Goal: Transaction & Acquisition: Purchase product/service

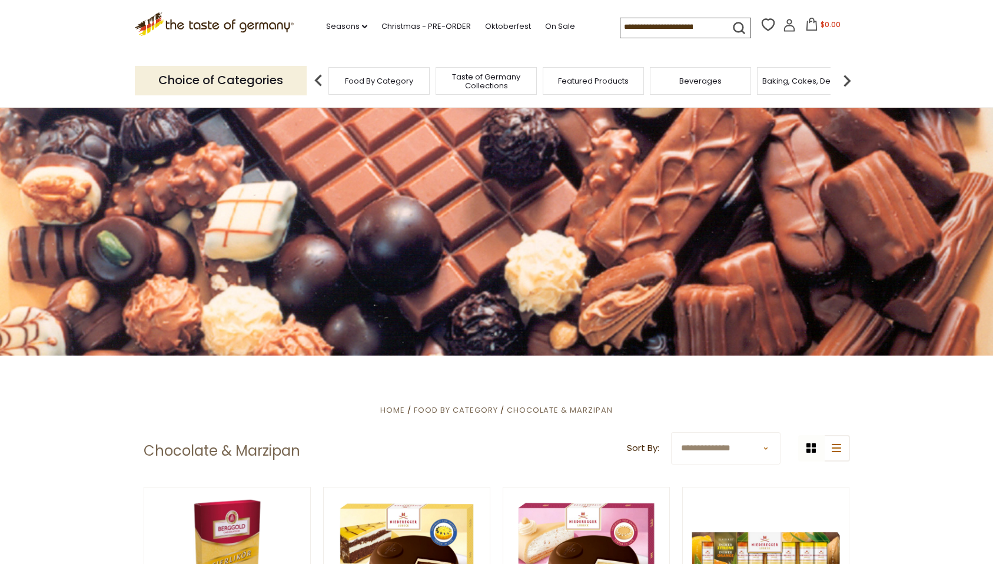
click at [790, 31] on icon at bounding box center [789, 28] width 11 height 6
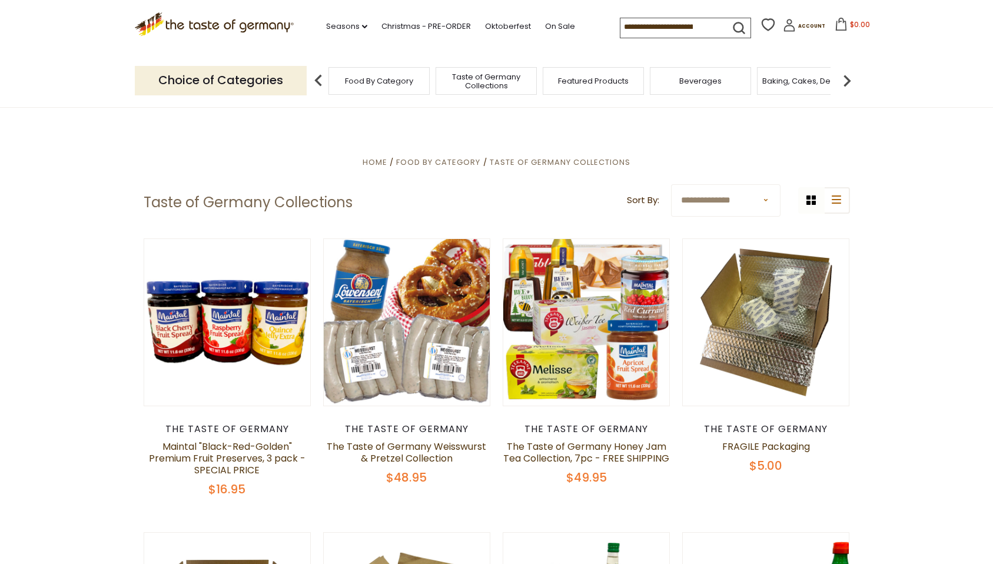
click at [350, 79] on span "Food By Category" at bounding box center [379, 81] width 68 height 9
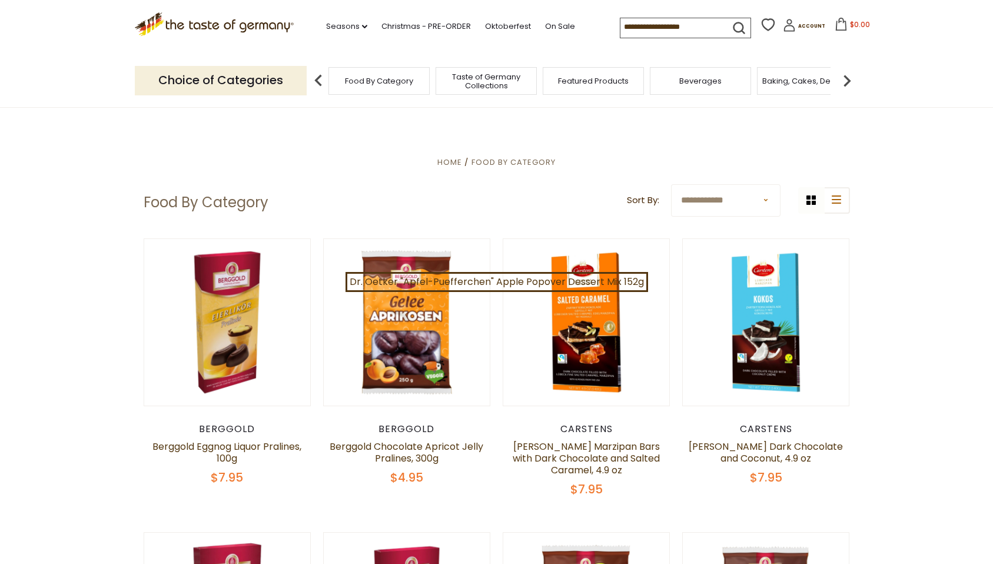
click at [712, 210] on select "**********" at bounding box center [726, 200] width 110 height 32
click at [850, 77] on img at bounding box center [848, 81] width 24 height 24
click at [843, 77] on img at bounding box center [848, 81] width 24 height 24
click at [841, 77] on img at bounding box center [848, 81] width 24 height 24
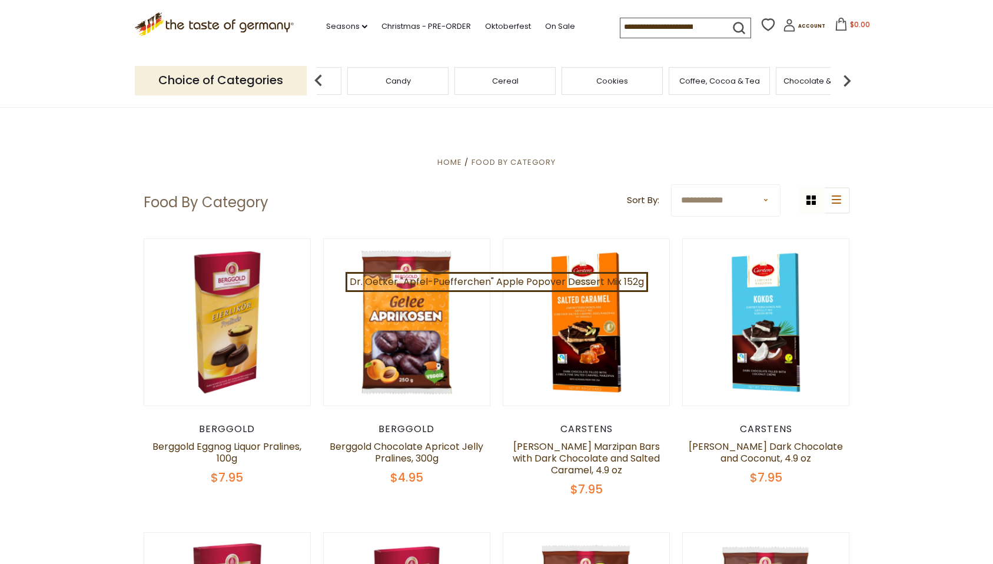
click at [804, 85] on span "Chocolate & Marzipan" at bounding box center [827, 81] width 86 height 9
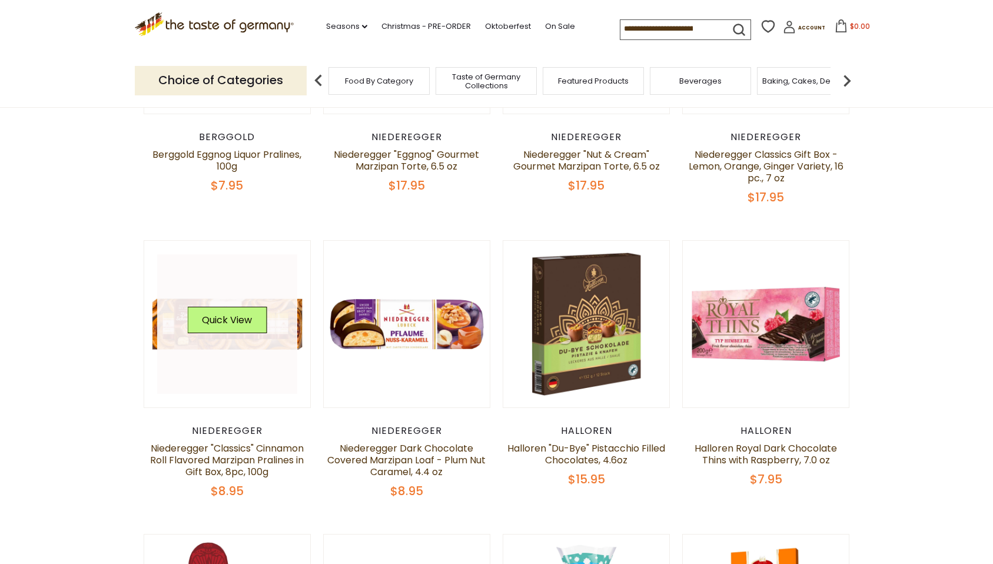
scroll to position [541, 0]
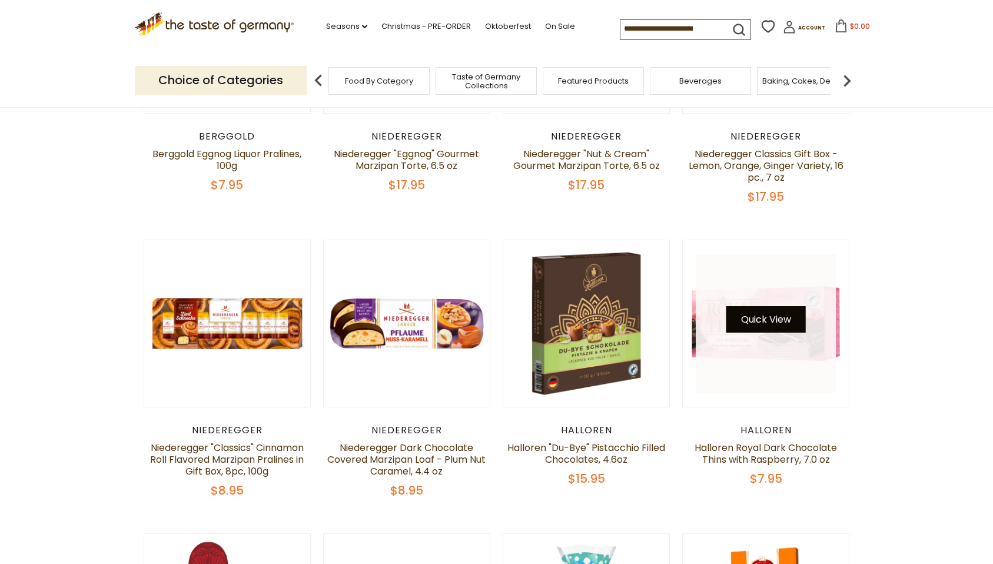
click at [761, 320] on button "Quick View" at bounding box center [766, 319] width 79 height 26
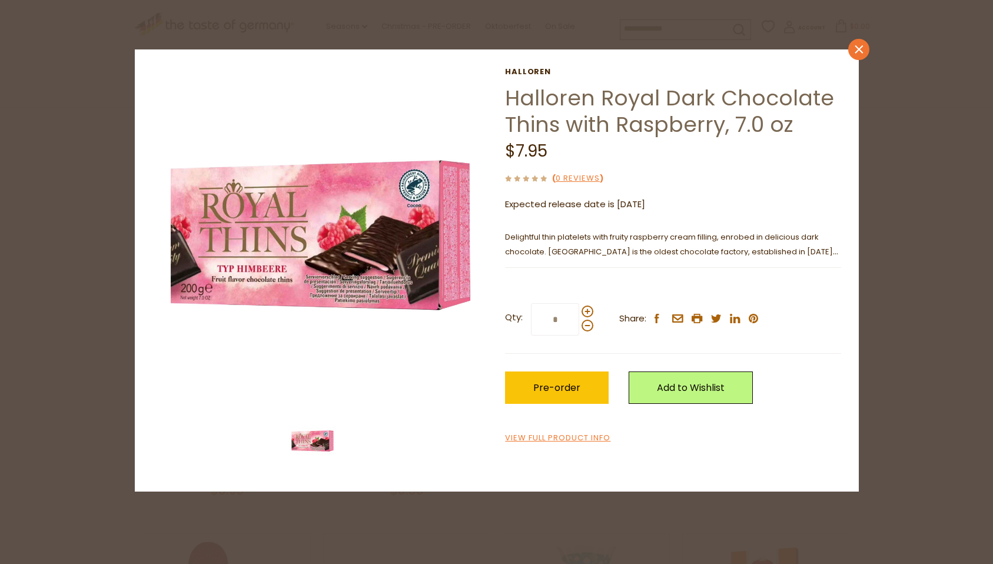
click at [855, 54] on link "close" at bounding box center [859, 49] width 21 height 21
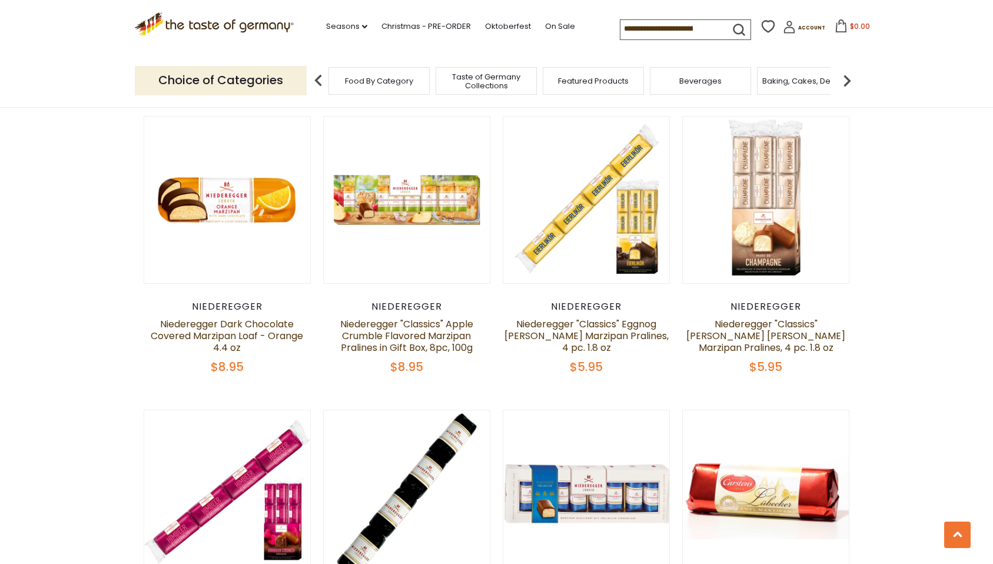
scroll to position [1851, 0]
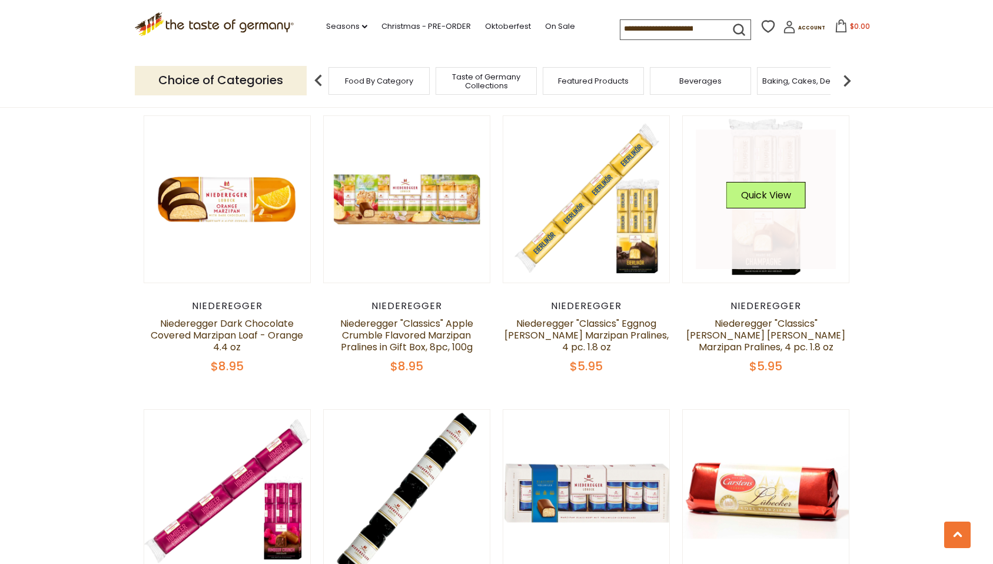
click at [756, 248] on link at bounding box center [766, 200] width 140 height 140
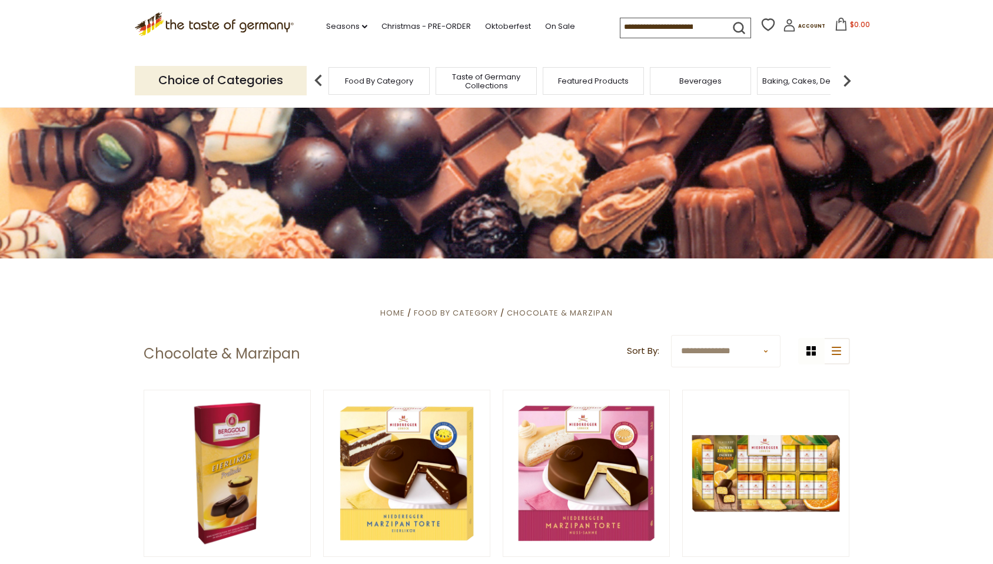
scroll to position [201, 0]
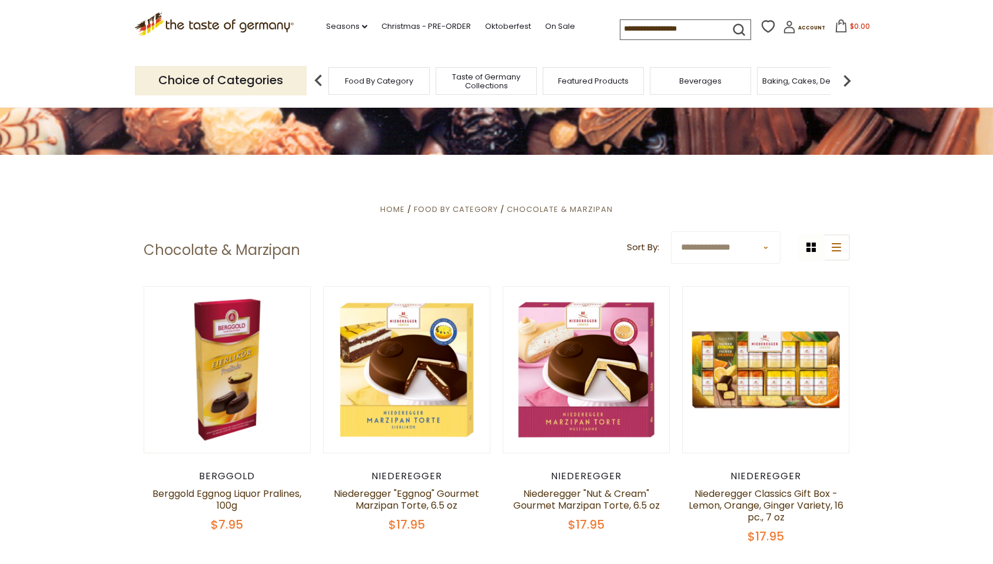
click at [712, 250] on select "**********" at bounding box center [726, 247] width 110 height 32
select select "********"
click at [671, 231] on select "**********" at bounding box center [726, 247] width 110 height 32
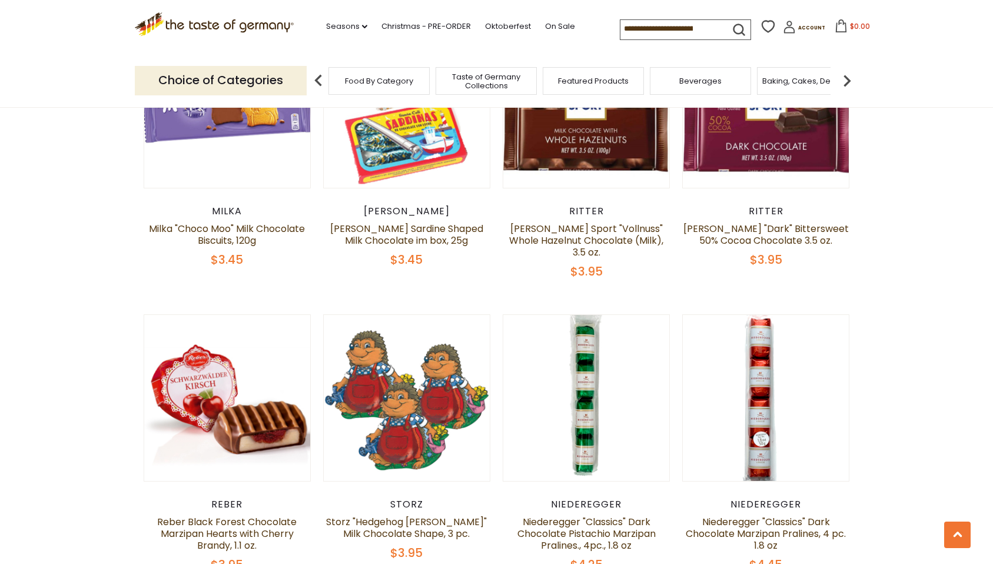
scroll to position [1374, 0]
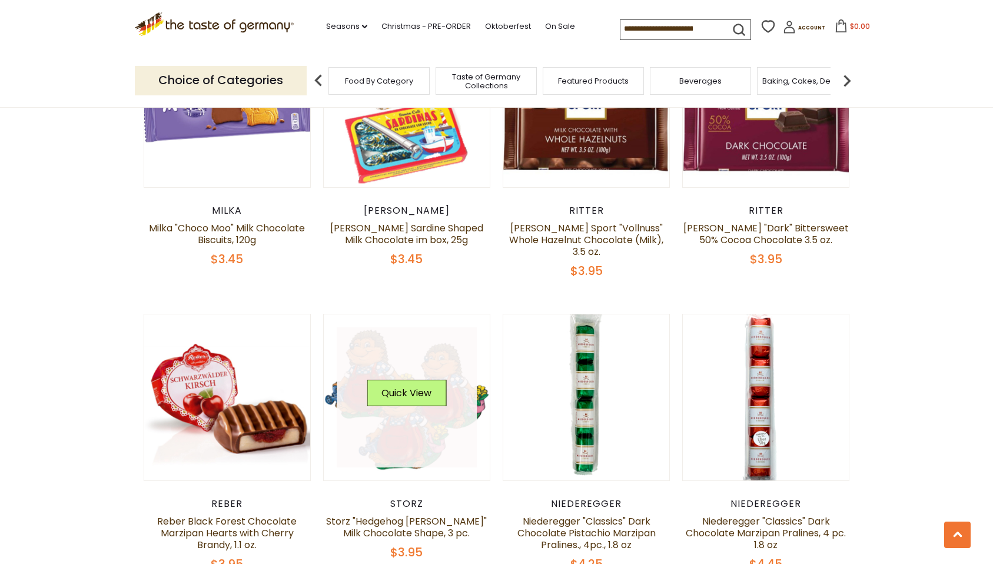
click at [409, 393] on link at bounding box center [407, 397] width 140 height 140
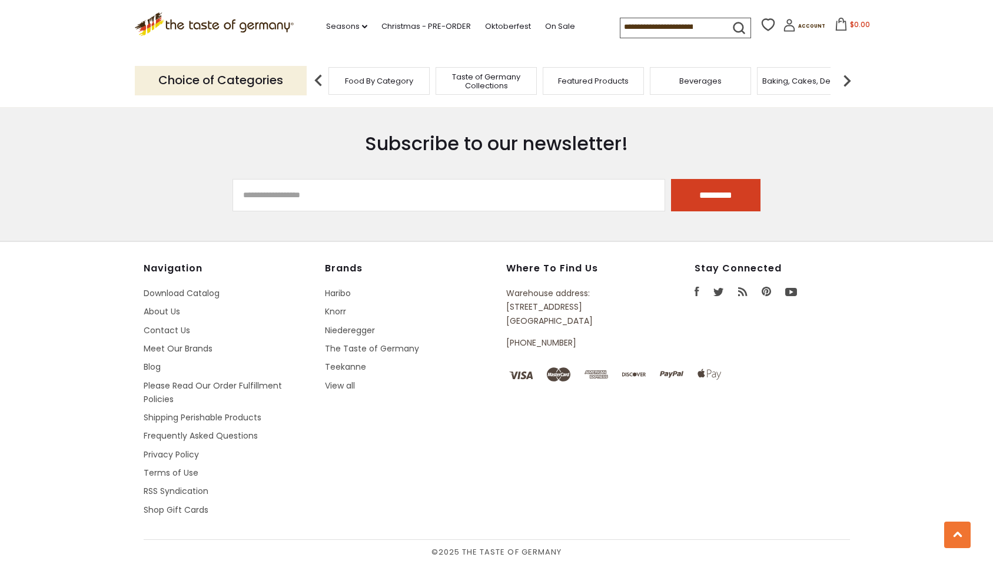
scroll to position [3507, 0]
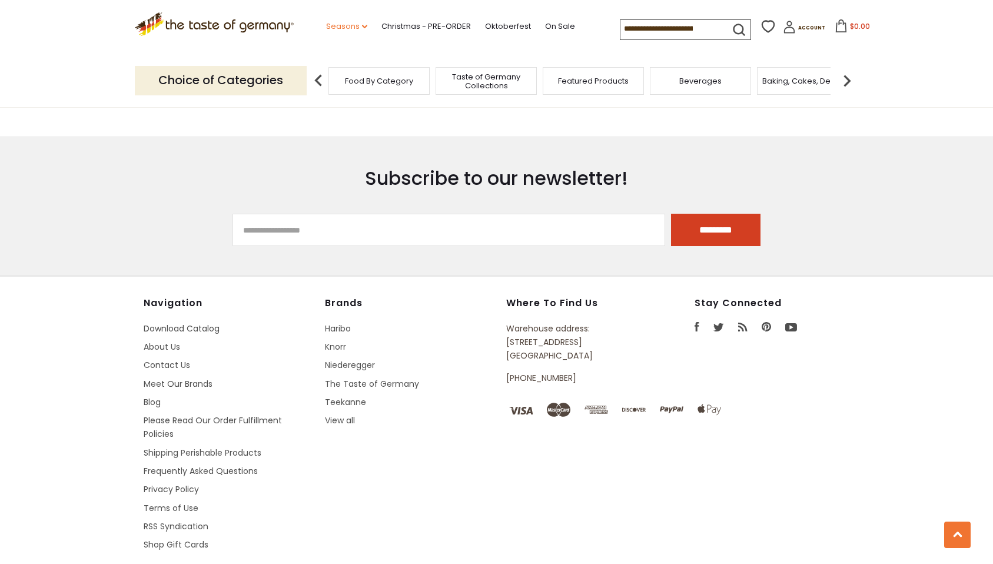
click at [352, 26] on link "Seasons dropdown_arrow" at bounding box center [346, 26] width 41 height 13
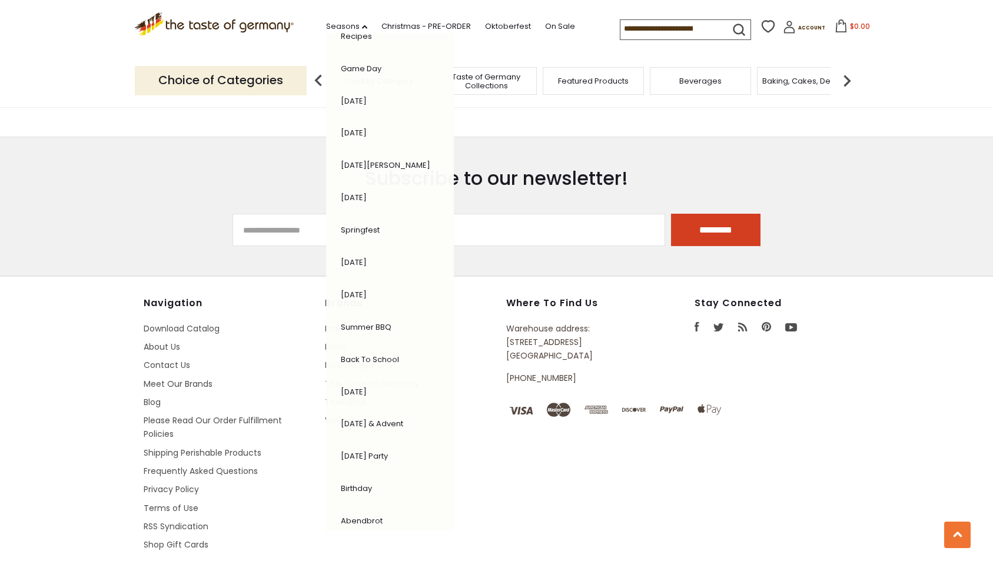
scroll to position [100, 0]
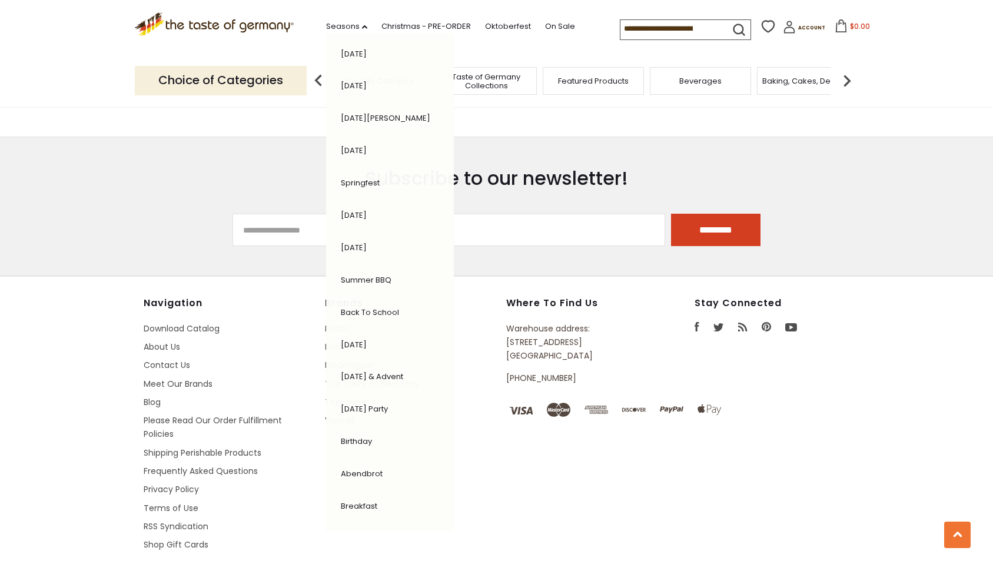
click at [74, 349] on footer "Navigation Download Catalog About Us Contact Us Meet Our Brands Blog Please Rea…" at bounding box center [496, 437] width 993 height 323
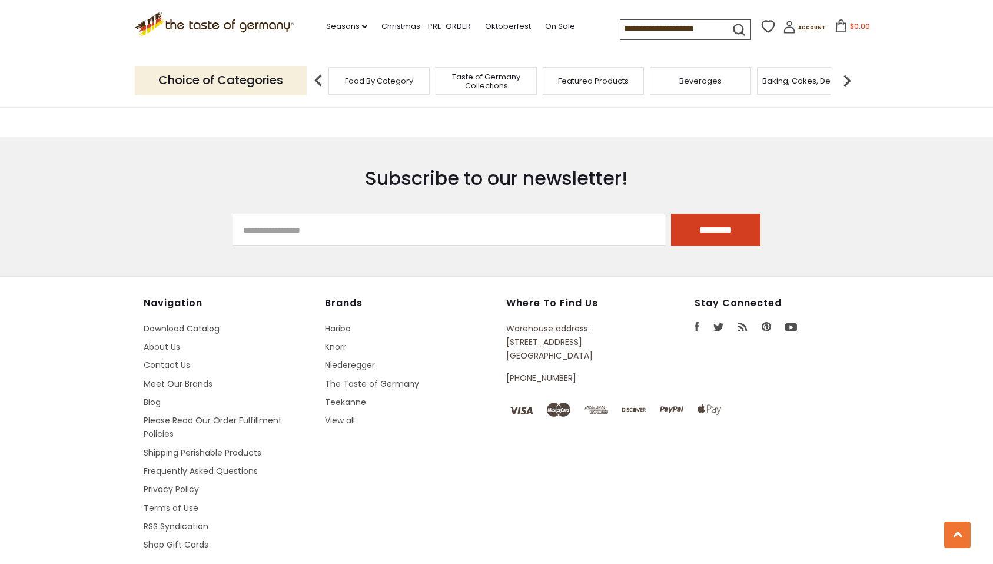
click at [357, 359] on link "Niederegger" at bounding box center [350, 365] width 50 height 12
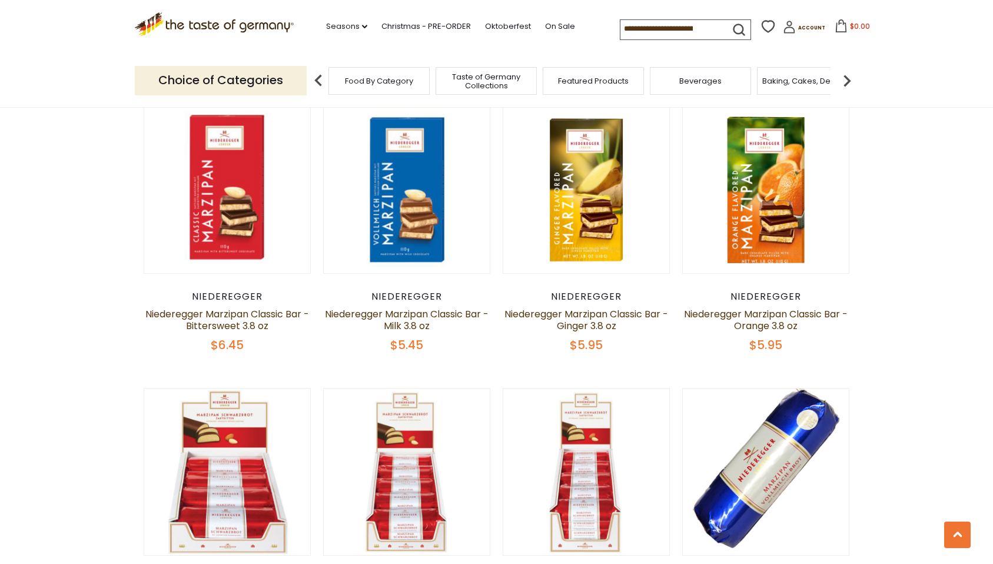
scroll to position [695, 0]
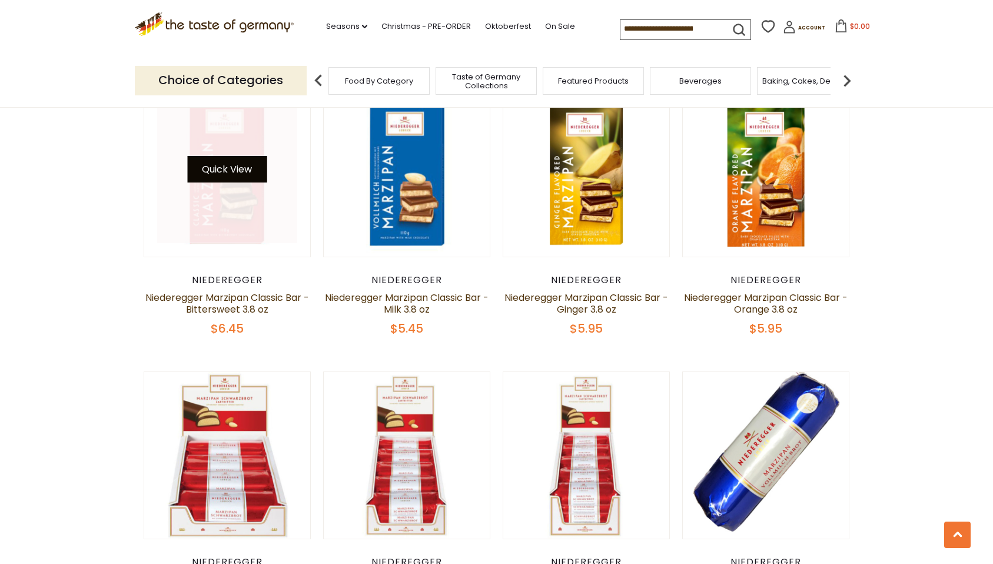
click at [213, 170] on button "Quick View" at bounding box center [226, 169] width 79 height 26
